Goal: Task Accomplishment & Management: Complete application form

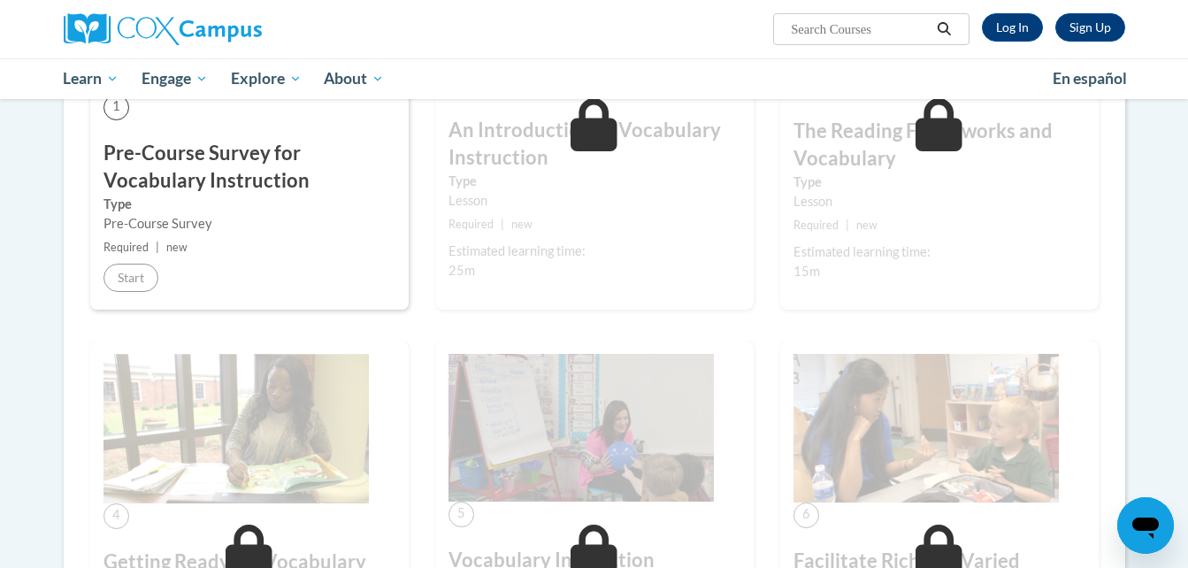
scroll to position [63, 0]
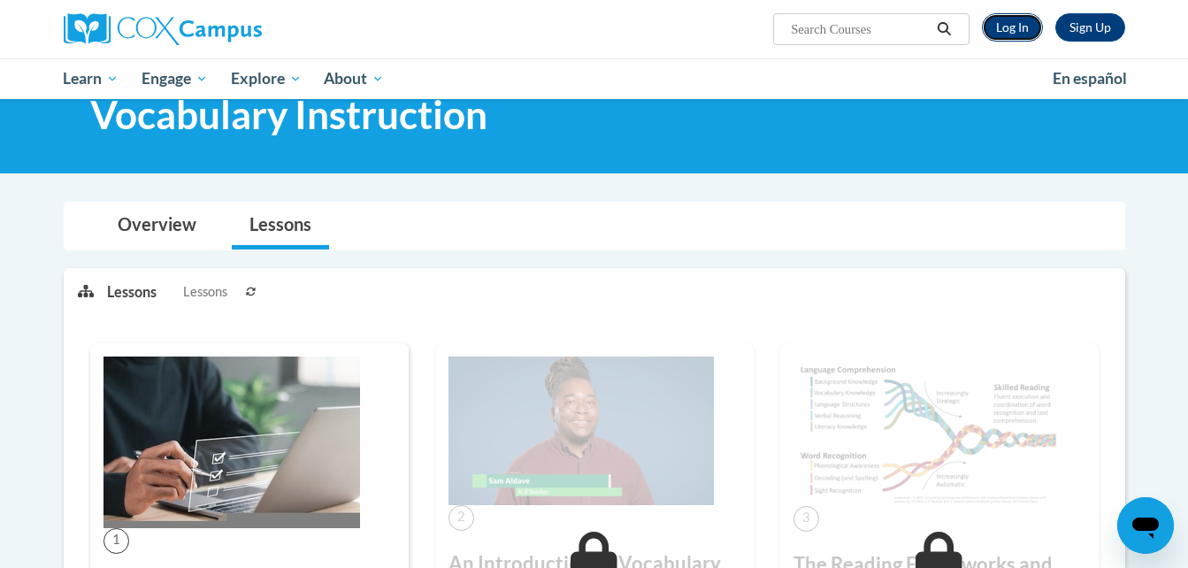
click at [1030, 19] on link "Log In" at bounding box center [1012, 27] width 61 height 28
click at [1011, 35] on link "Log In" at bounding box center [1012, 27] width 61 height 28
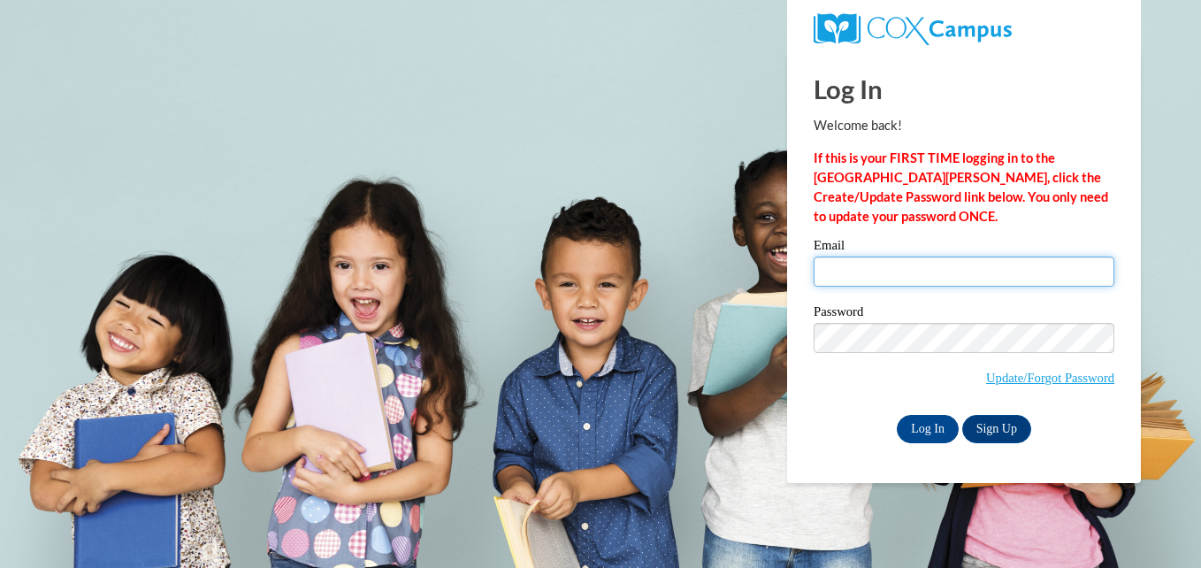
click at [892, 269] on input "Email" at bounding box center [964, 272] width 301 height 30
type input "hmarti84@students.kennesaw.edu"
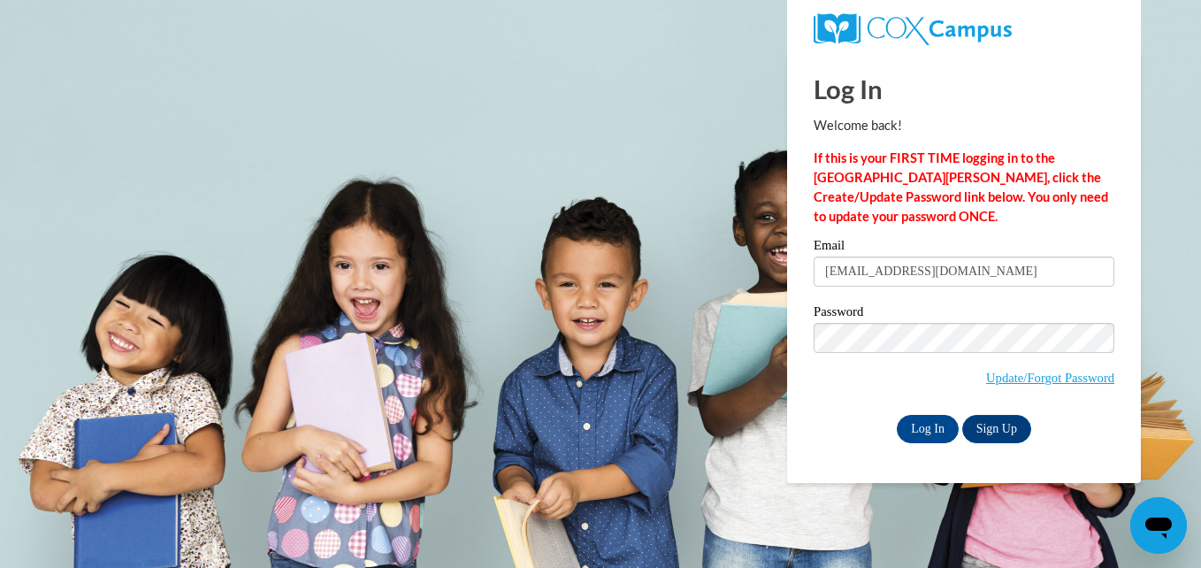
click at [926, 409] on div "Email hmarti84@students.kennesaw.edu Password Update/Forgot Password Log In Sig…" at bounding box center [964, 340] width 301 height 203
click at [930, 434] on input "Log In" at bounding box center [928, 429] width 62 height 28
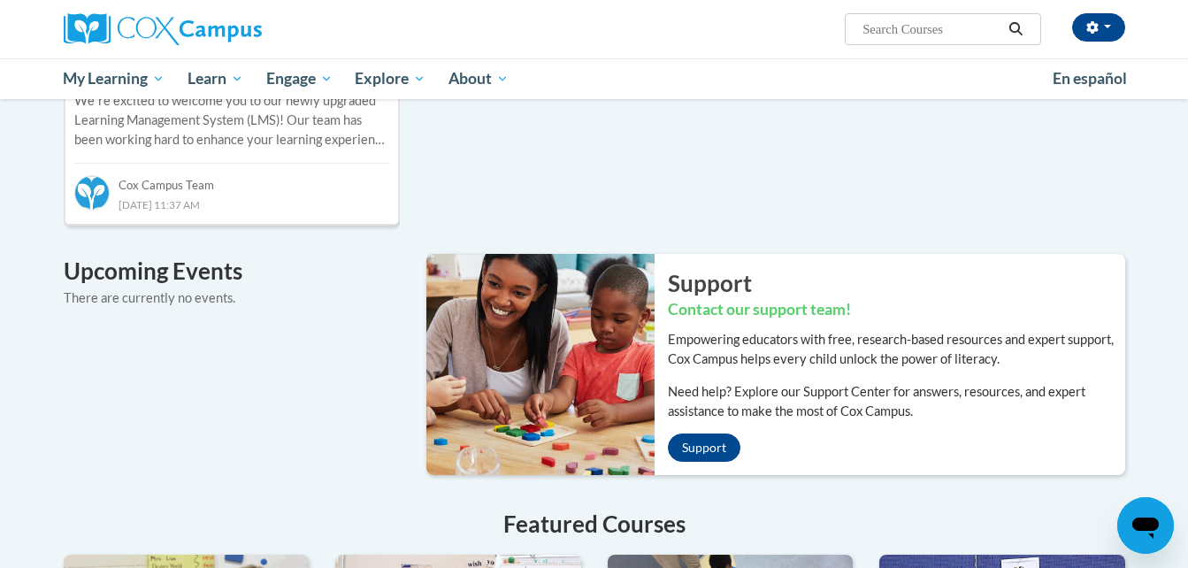
scroll to position [496, 0]
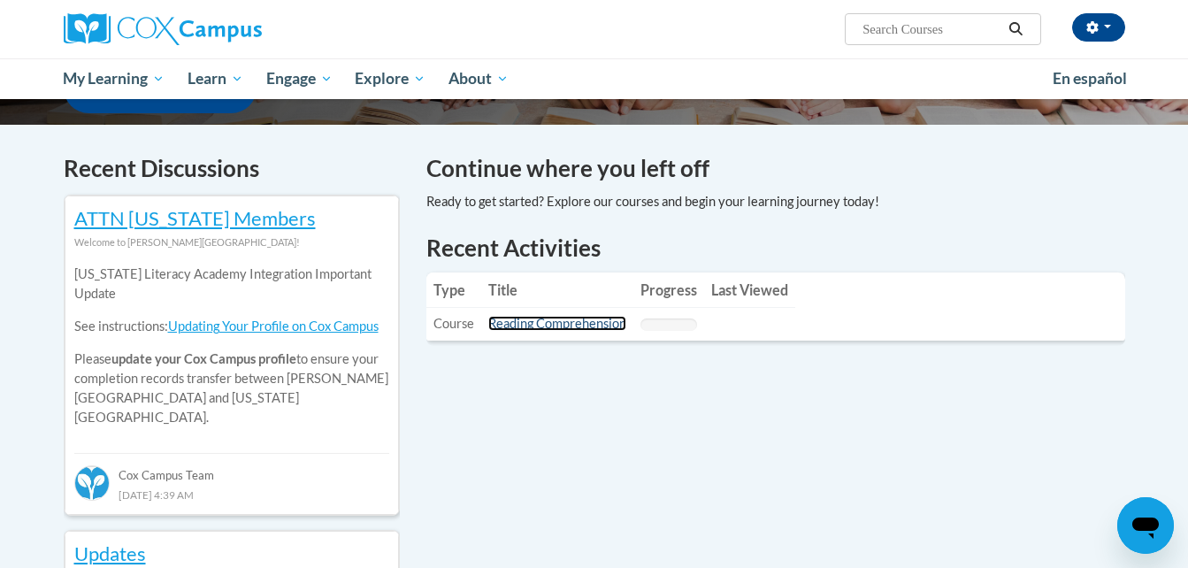
click at [578, 329] on link "Reading Comprehension" at bounding box center [557, 323] width 138 height 15
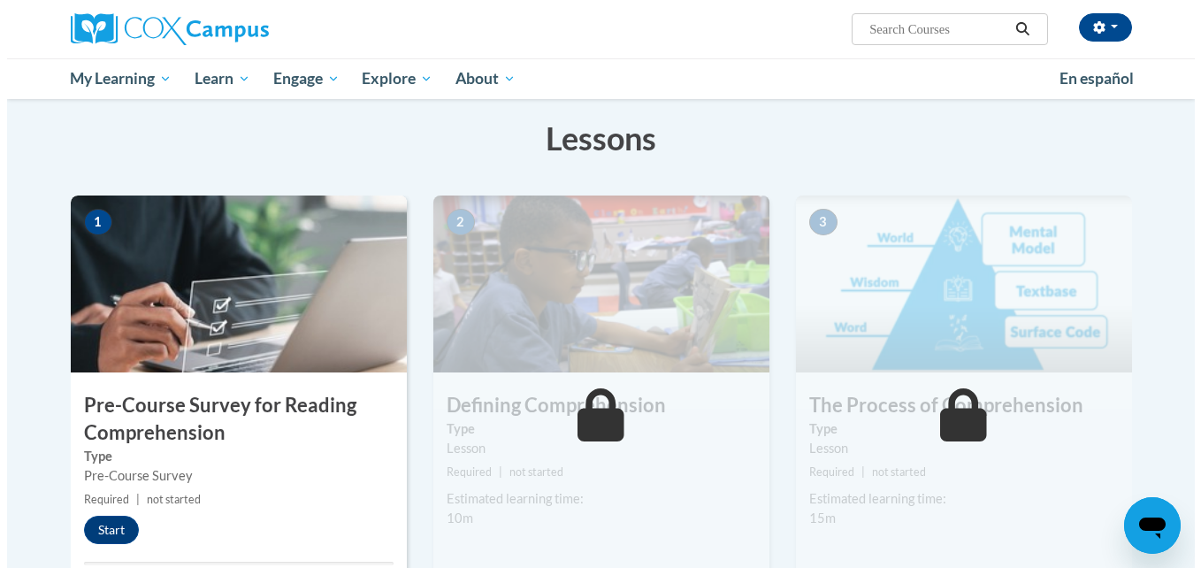
scroll to position [414, 0]
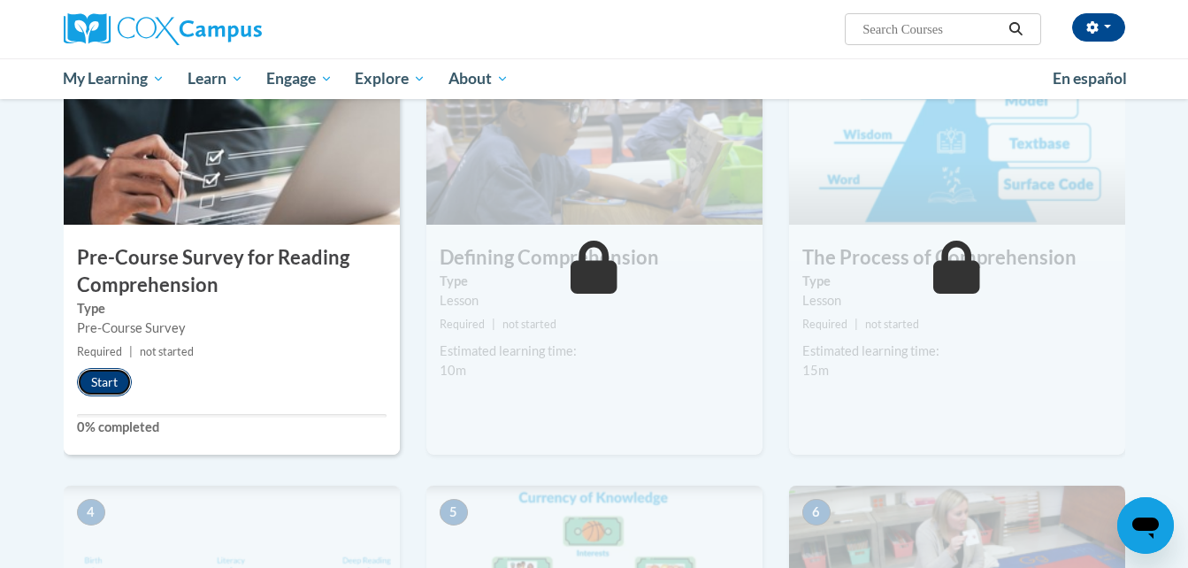
click at [113, 388] on button "Start" at bounding box center [104, 382] width 55 height 28
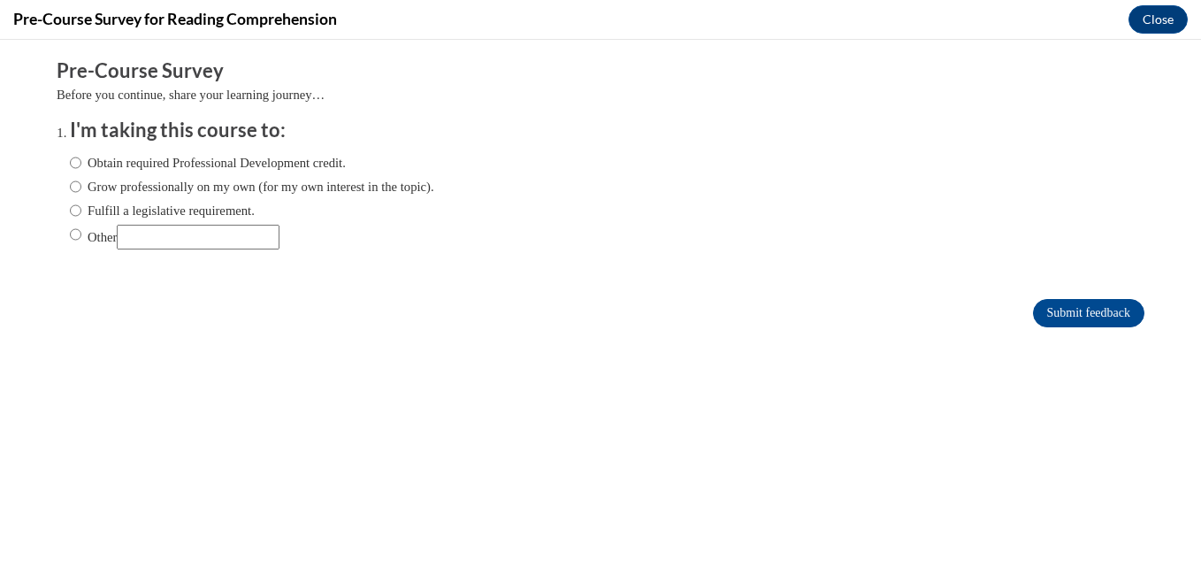
scroll to position [0, 0]
click at [81, 249] on label "Other" at bounding box center [175, 237] width 210 height 25
click at [81, 244] on input "Other" at bounding box center [76, 234] width 12 height 19
radio input "true"
click at [1033, 311] on input "Submit feedback" at bounding box center [1088, 313] width 111 height 28
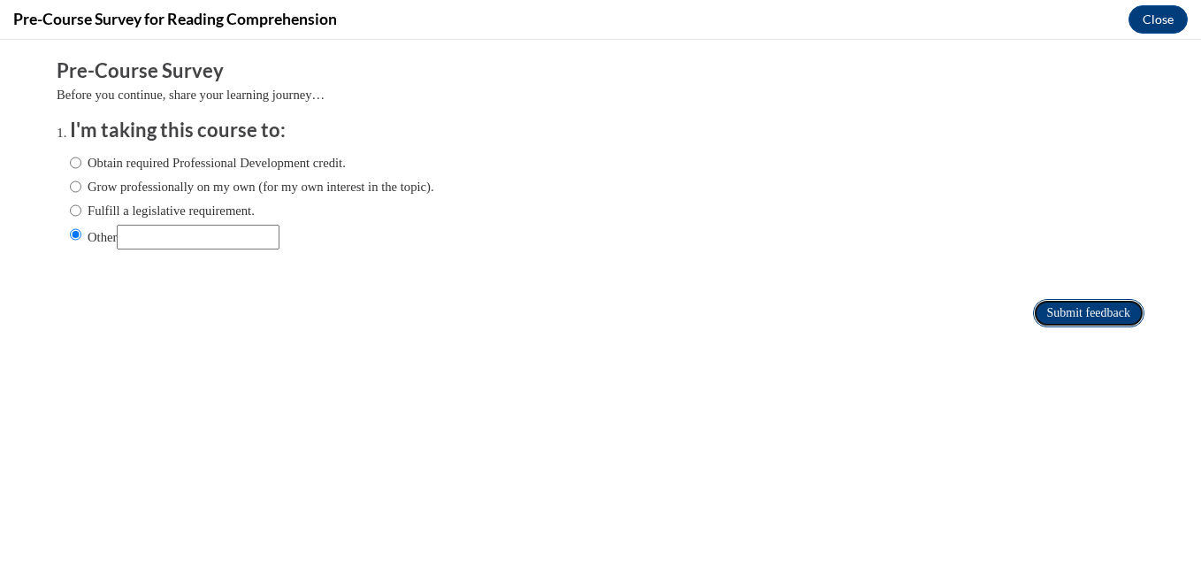
click at [1051, 303] on input "Submit feedback" at bounding box center [1088, 313] width 111 height 28
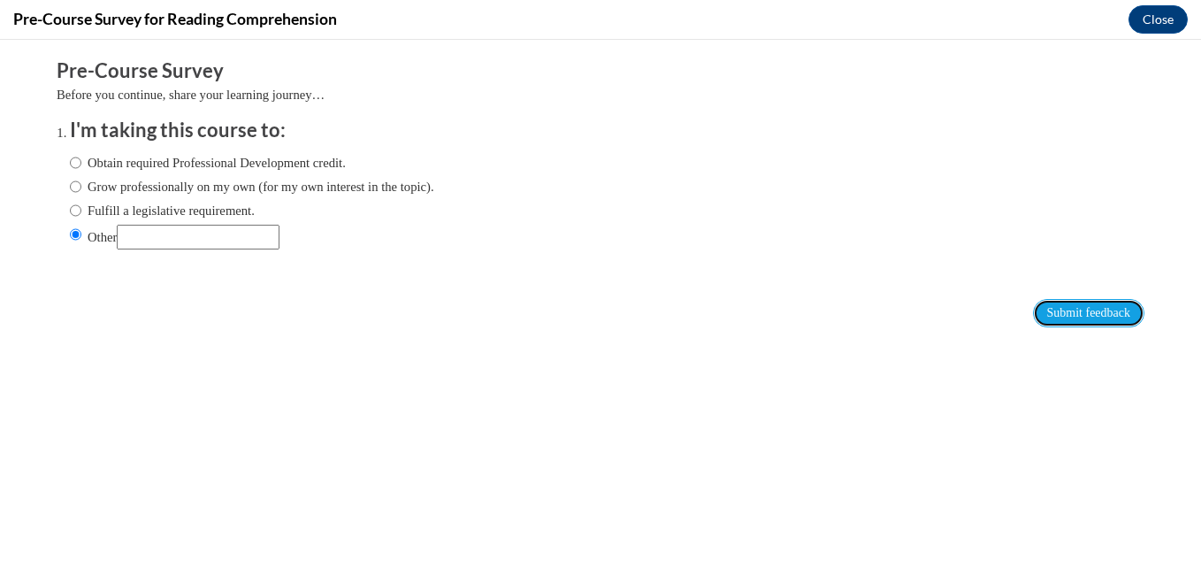
drag, startPoint x: 1051, startPoint y: 303, endPoint x: 337, endPoint y: 317, distance: 714.1
click at [337, 317] on div "Submit feedback" at bounding box center [601, 313] width 1088 height 28
click at [225, 237] on input "Other" at bounding box center [198, 237] width 163 height 25
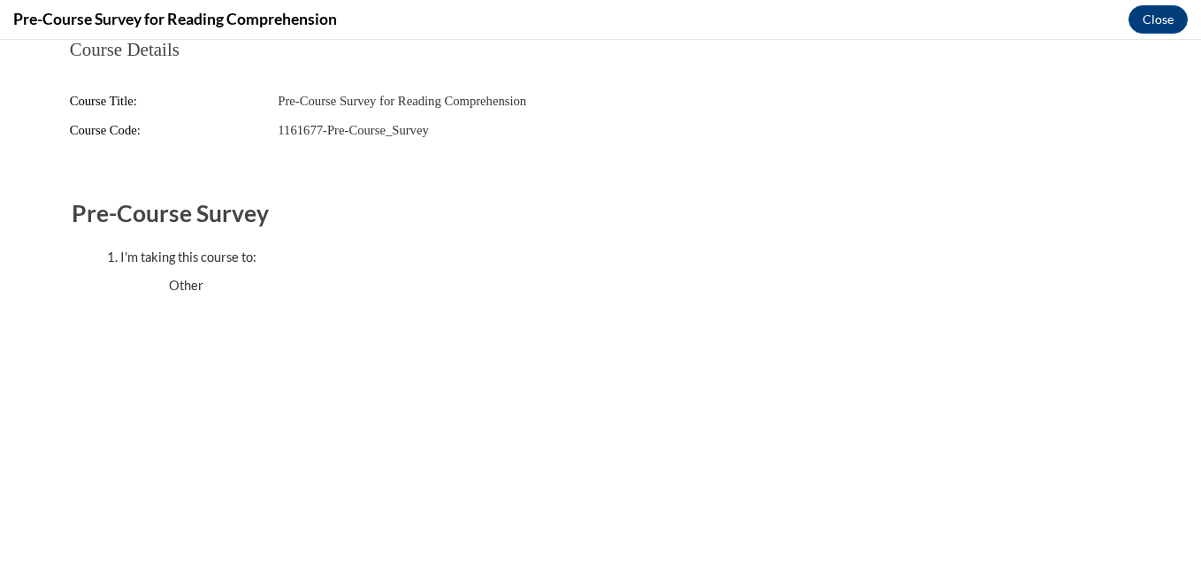
click at [197, 301] on fieldset "Pre-Course Survey I'm taking this course to: Other" at bounding box center [601, 242] width 1058 height 125
drag, startPoint x: 144, startPoint y: 283, endPoint x: 258, endPoint y: 293, distance: 114.5
click at [258, 293] on ul "Other" at bounding box center [619, 285] width 970 height 19
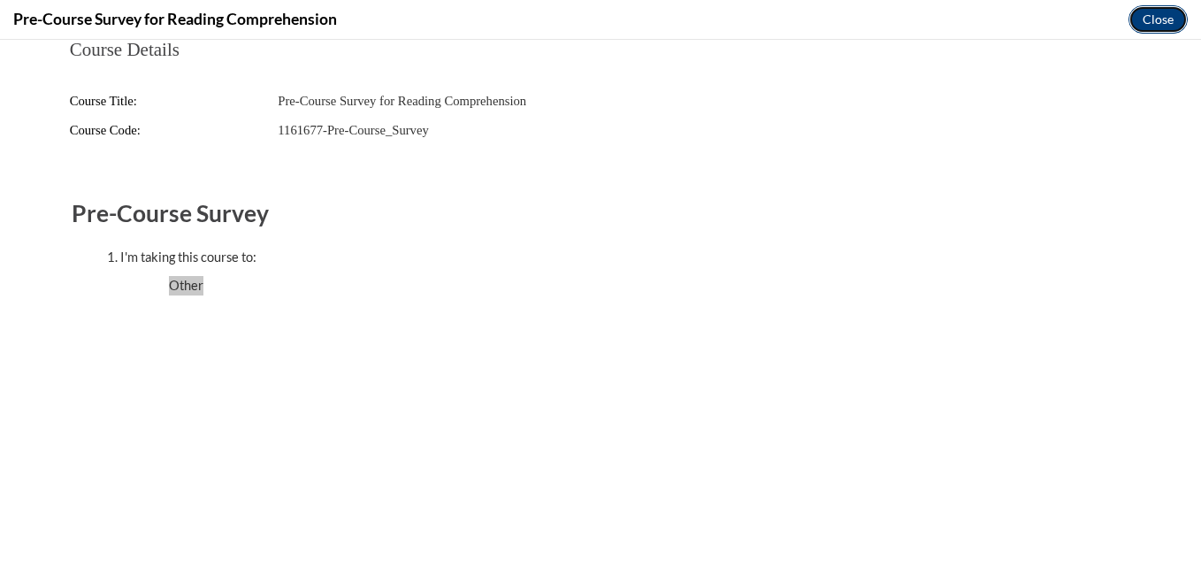
click at [1146, 11] on button "Close" at bounding box center [1158, 19] width 59 height 28
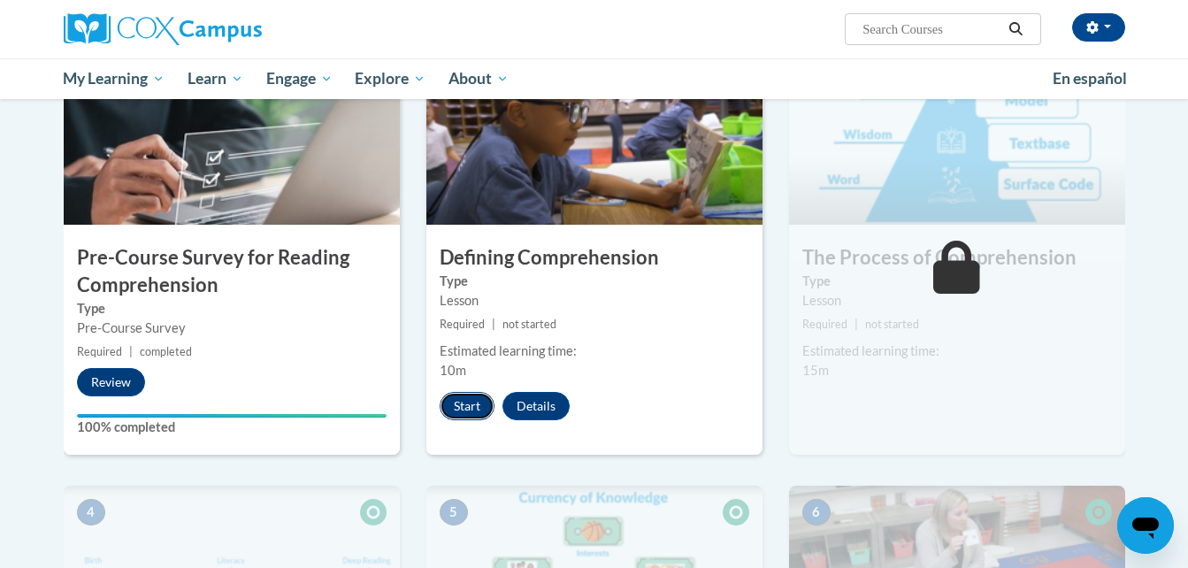
click at [472, 396] on button "Start" at bounding box center [467, 406] width 55 height 28
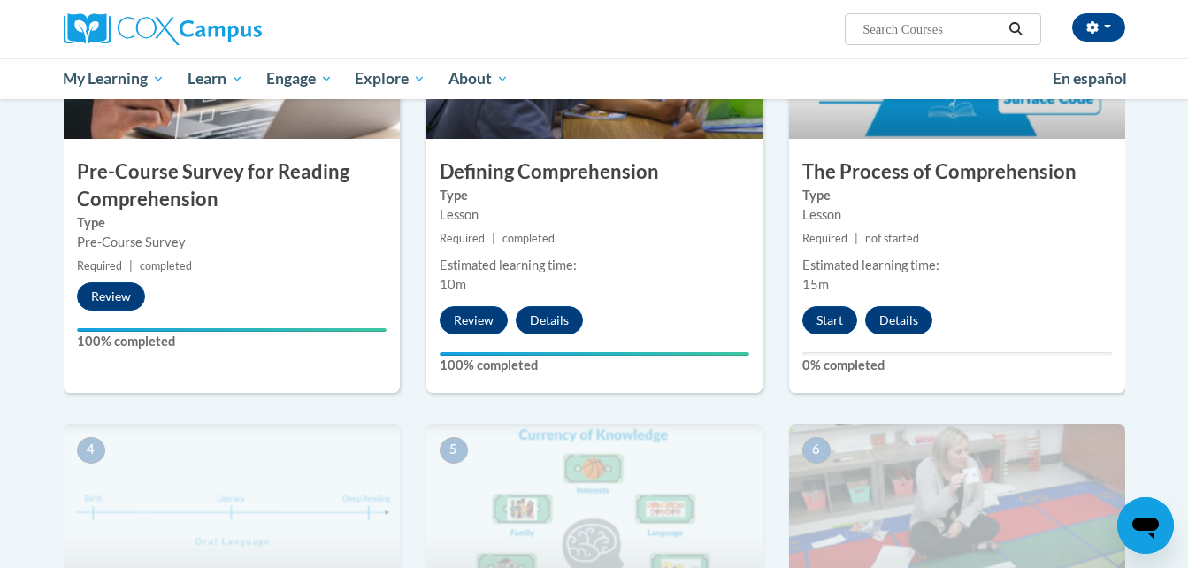
scroll to position [394, 0]
